Goal: Use online tool/utility: Utilize a website feature to perform a specific function

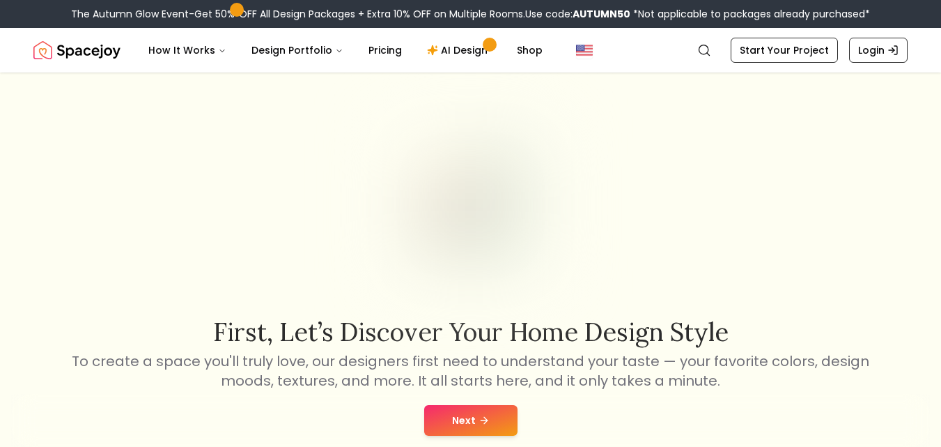
click at [479, 414] on icon at bounding box center [484, 419] width 11 height 11
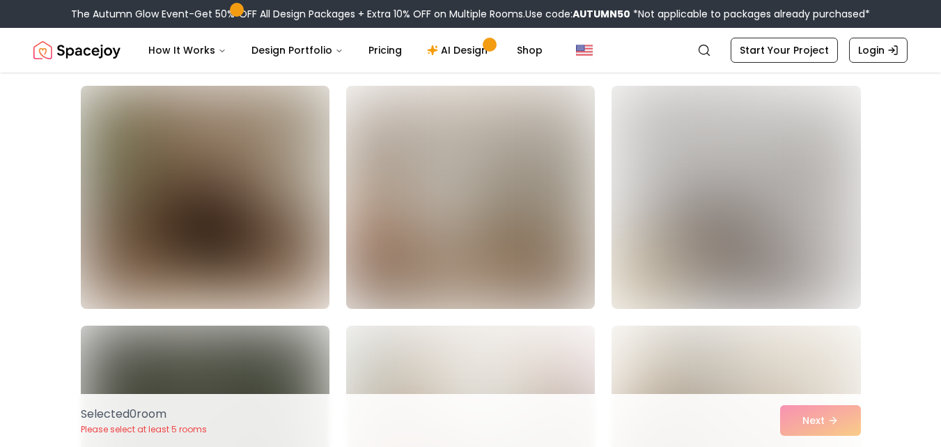
scroll to position [103, 0]
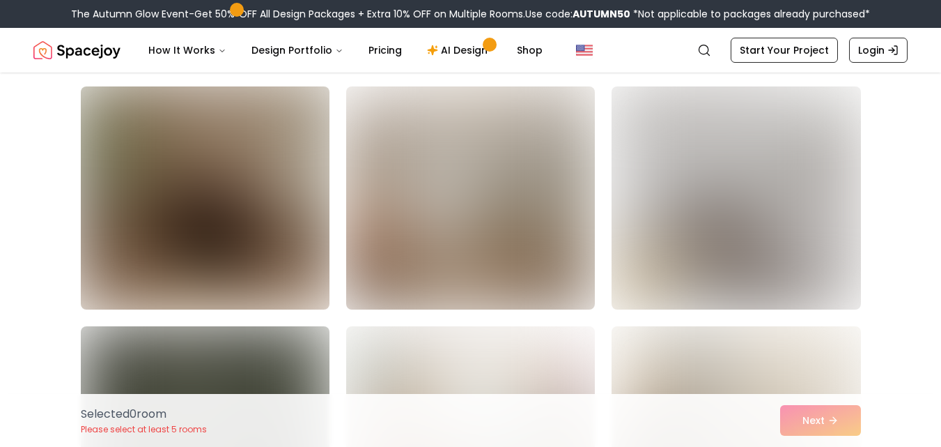
click at [224, 206] on img at bounding box center [205, 198] width 261 height 234
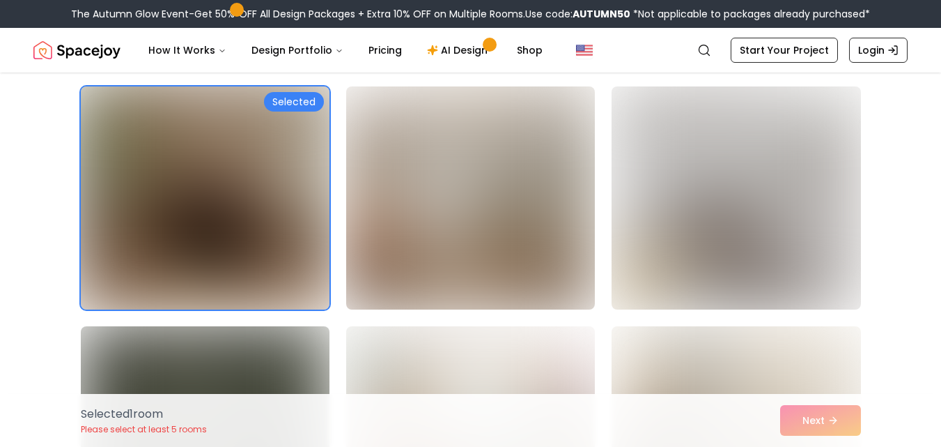
click at [267, 212] on img at bounding box center [205, 198] width 261 height 234
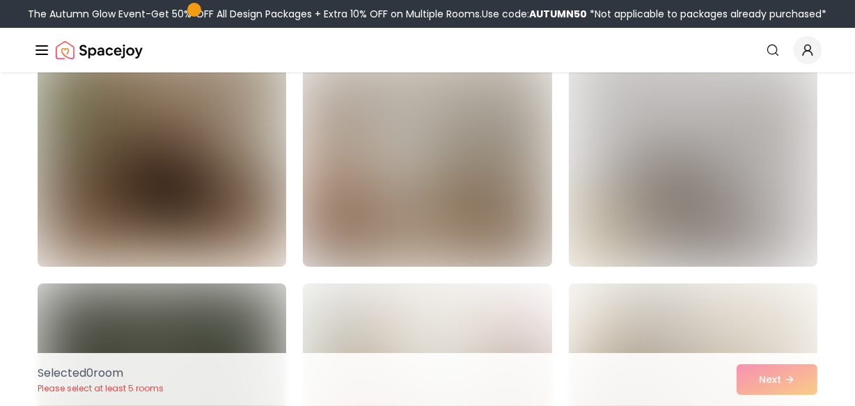
scroll to position [146, 0]
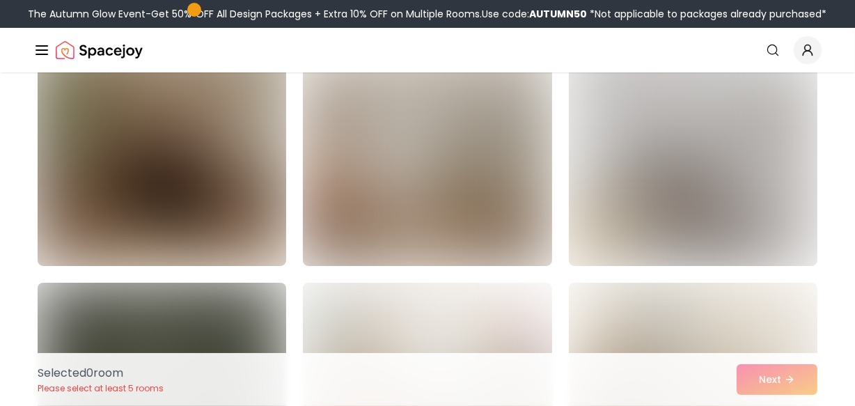
click at [187, 160] on img at bounding box center [161, 155] width 261 height 234
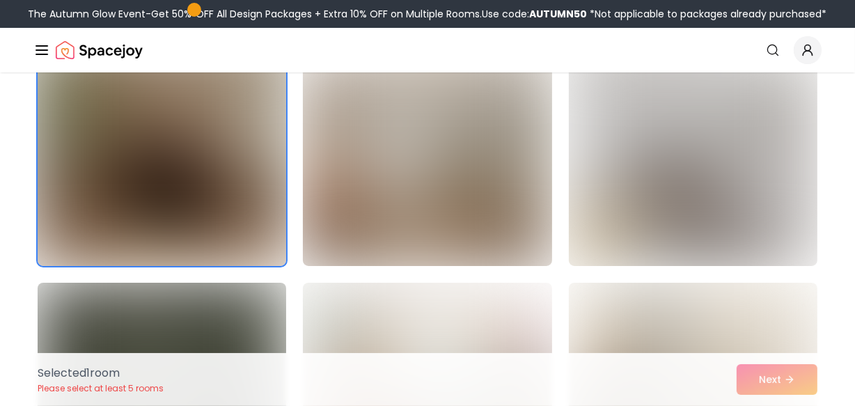
click at [187, 160] on img at bounding box center [161, 155] width 261 height 234
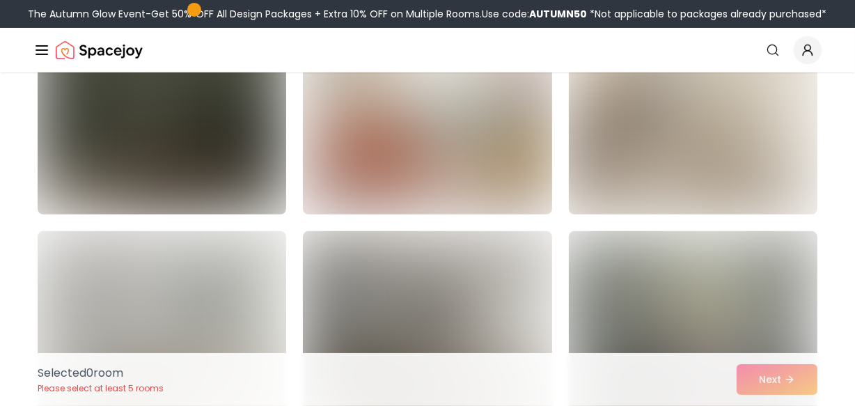
scroll to position [439, 0]
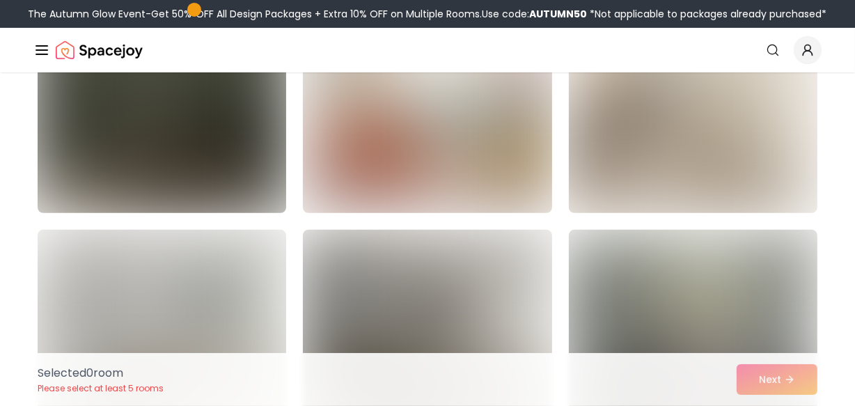
click at [251, 164] on img at bounding box center [161, 102] width 261 height 234
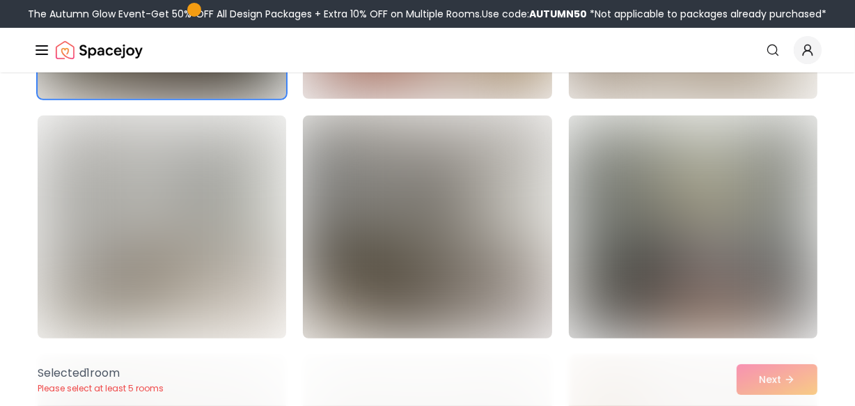
scroll to position [554, 0]
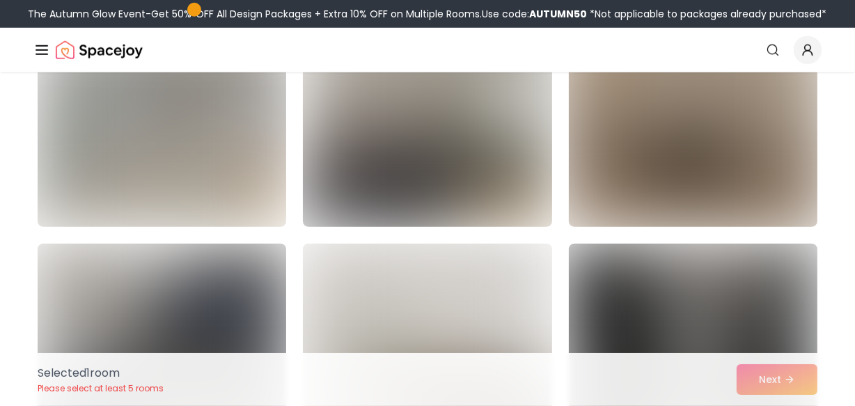
click at [713, 118] on img at bounding box center [693, 116] width 261 height 234
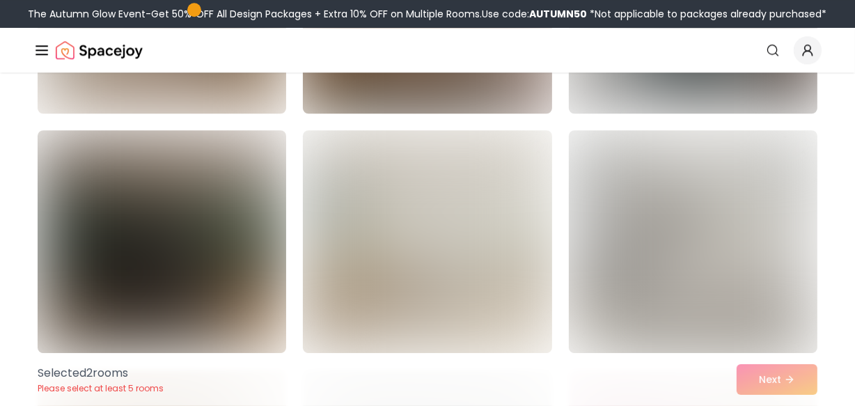
scroll to position [3427, 0]
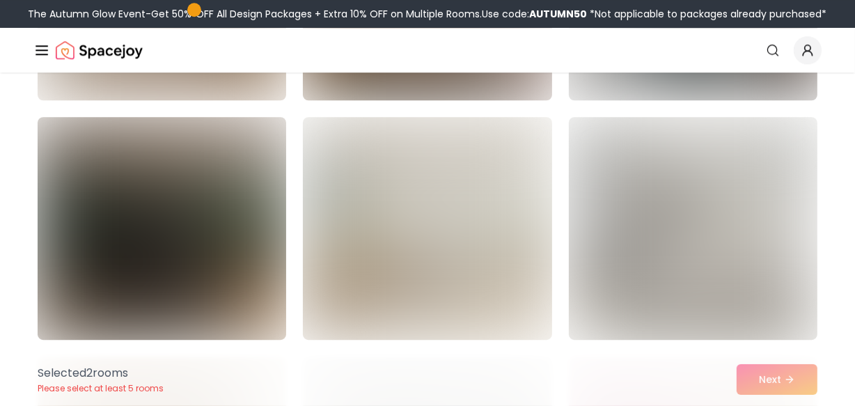
click at [166, 227] on img at bounding box center [161, 228] width 261 height 234
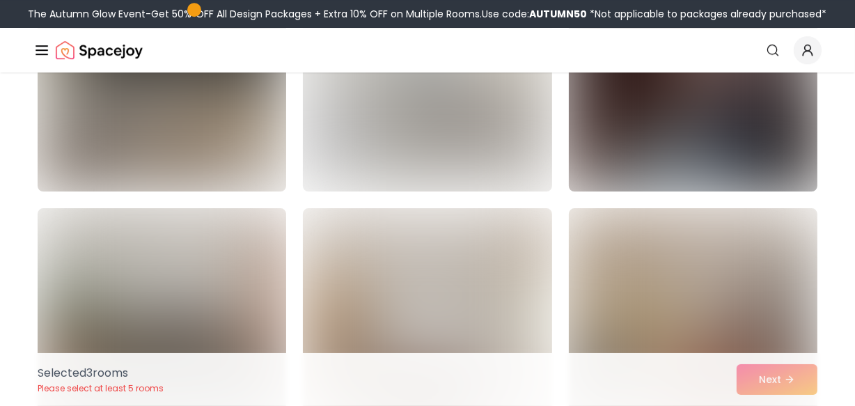
scroll to position [4056, 0]
click at [657, 148] on img at bounding box center [693, 79] width 261 height 234
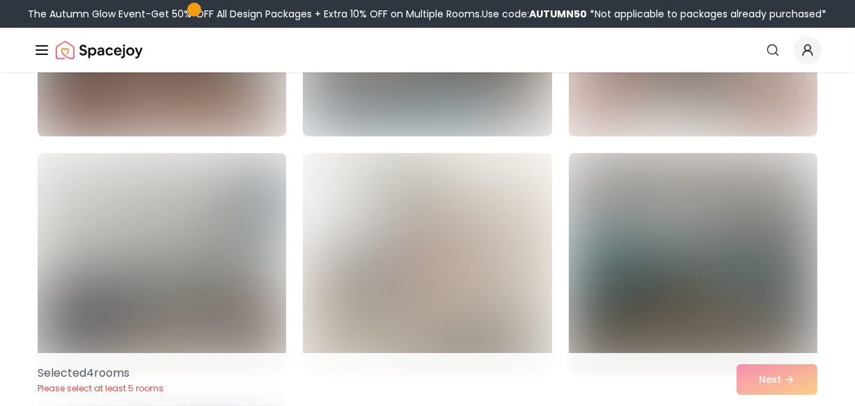
scroll to position [5349, 0]
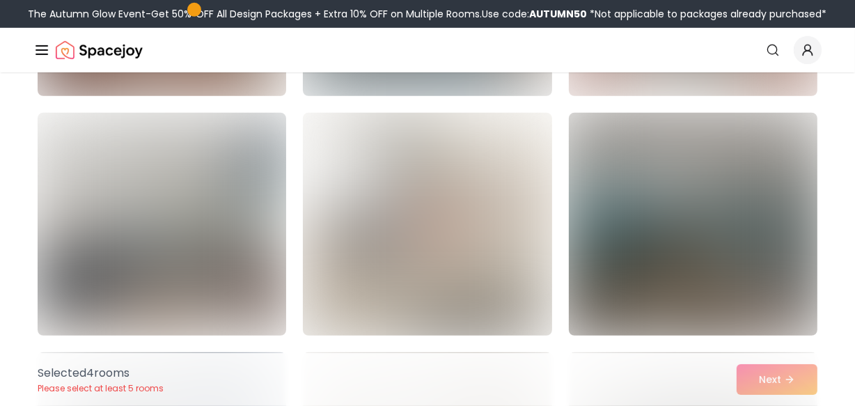
click at [683, 253] on img at bounding box center [693, 224] width 261 height 234
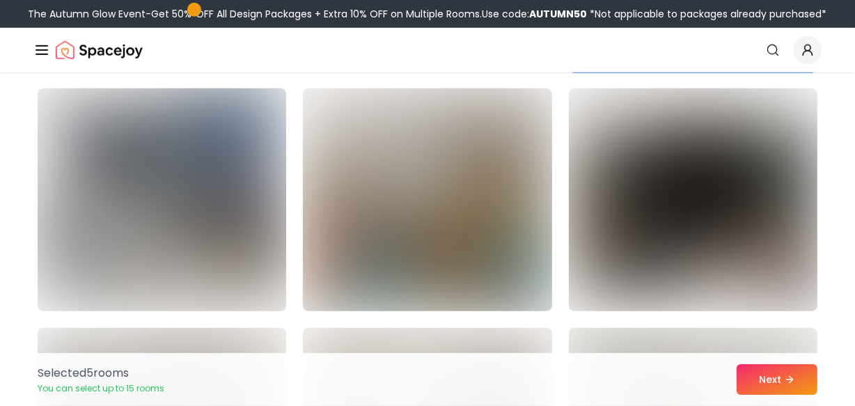
scroll to position [5638, 0]
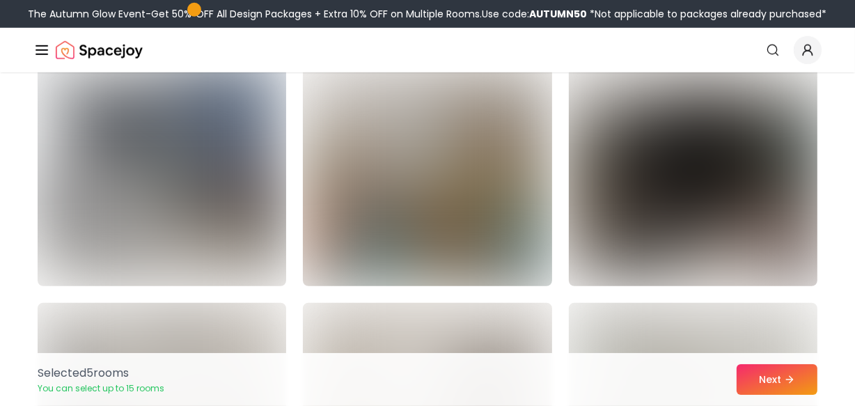
click at [651, 230] on img at bounding box center [693, 175] width 261 height 234
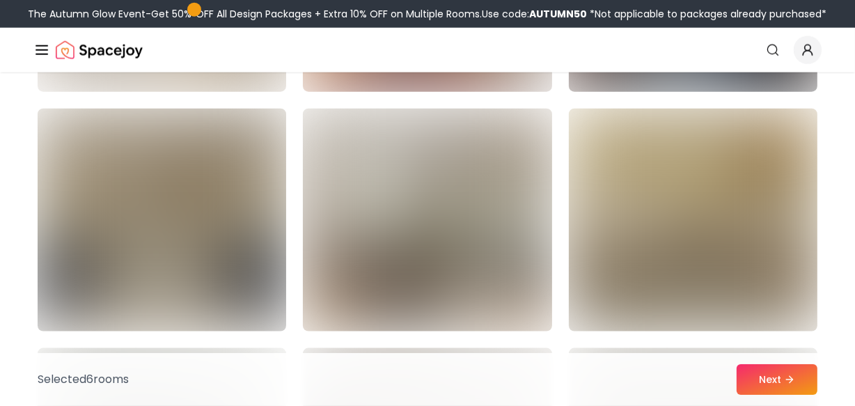
scroll to position [6313, 0]
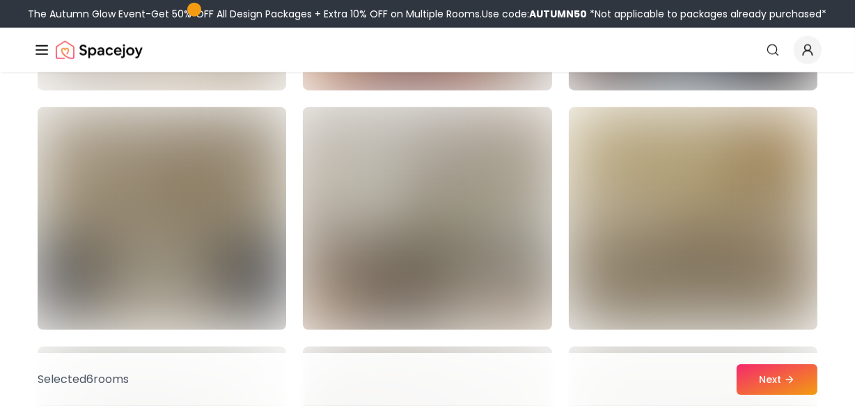
click at [382, 273] on img at bounding box center [427, 219] width 261 height 234
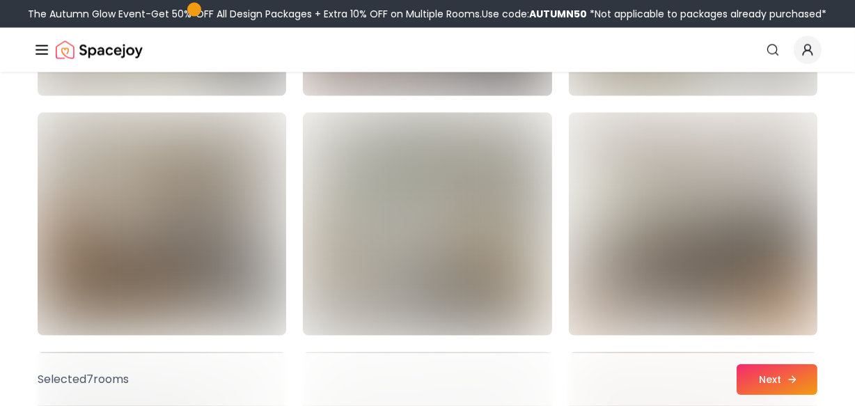
click at [780, 368] on button "Next" at bounding box center [777, 379] width 81 height 31
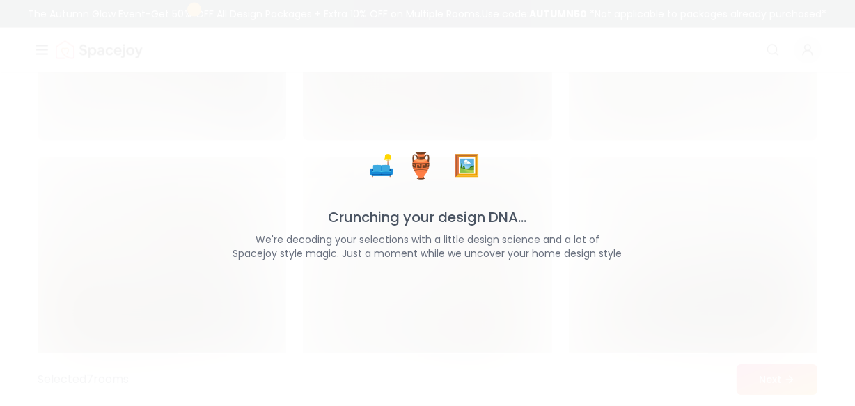
scroll to position [6831, 0]
click at [443, 224] on p "Crunching your design DNA..." at bounding box center [428, 218] width 428 height 20
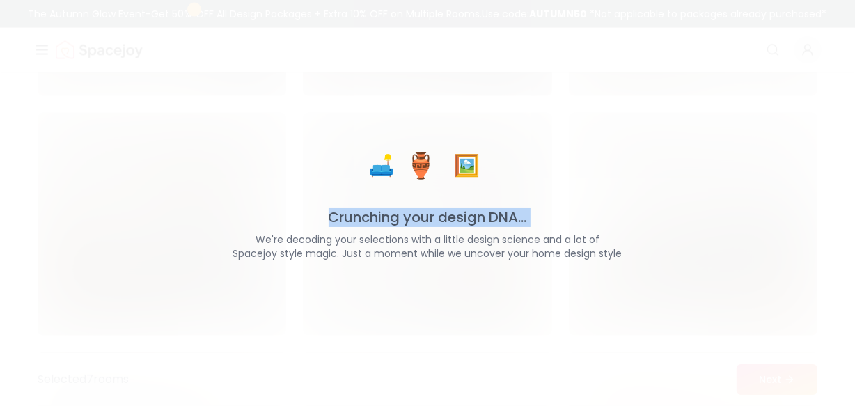
click at [443, 224] on p "Crunching your design DNA..." at bounding box center [428, 218] width 428 height 20
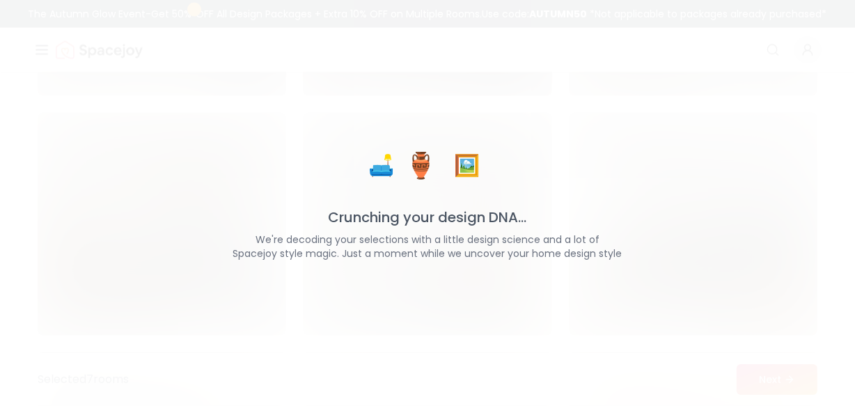
click at [522, 353] on div "🛋️ 🏺 🖼️ Crunching your design DNA... We're decoding your selections with a litt…" at bounding box center [427, 203] width 855 height 406
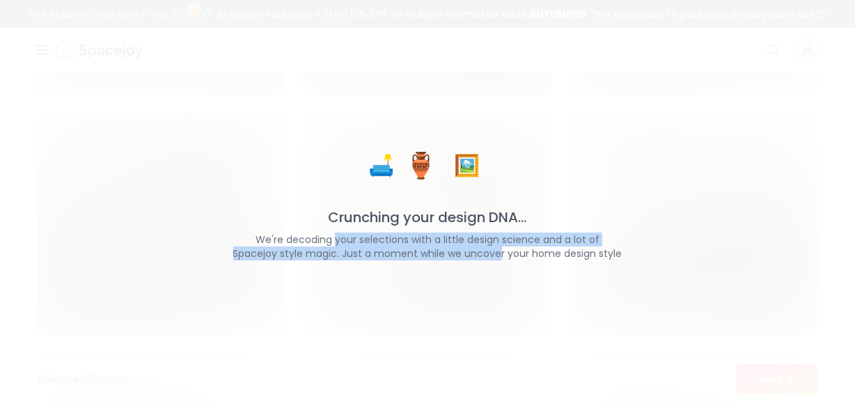
drag, startPoint x: 335, startPoint y: 240, endPoint x: 502, endPoint y: 251, distance: 166.9
click at [502, 251] on p "We're decoding your selections with a little design science and a lot of Spacej…" at bounding box center [428, 247] width 428 height 28
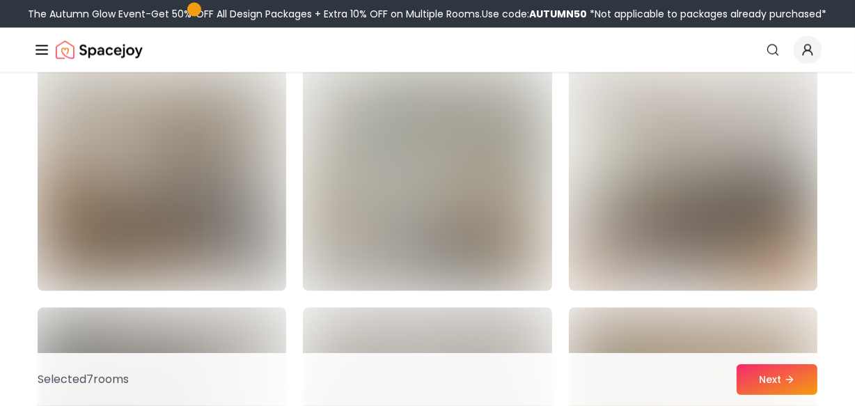
click at [537, 279] on img at bounding box center [427, 179] width 249 height 223
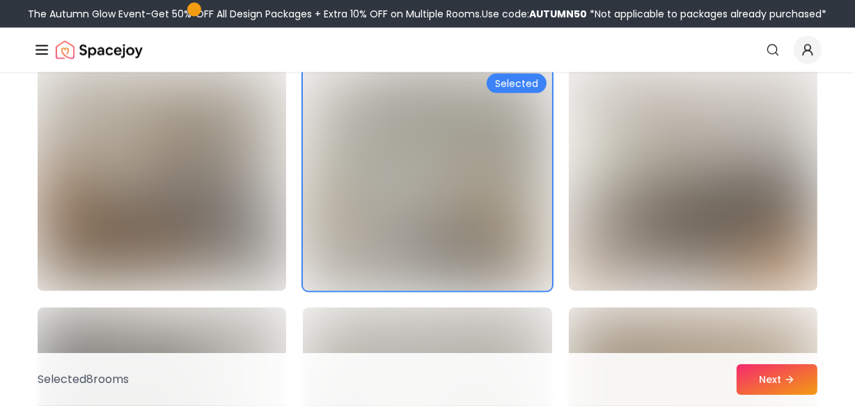
scroll to position [6787, 0]
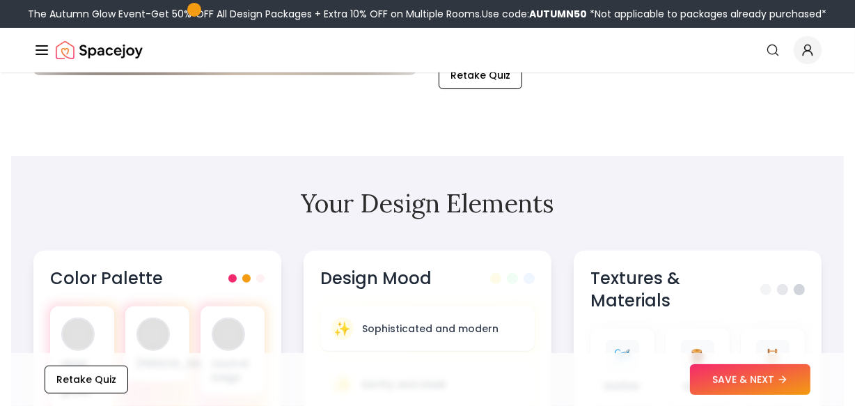
scroll to position [350, 0]
